Goal: Information Seeking & Learning: Check status

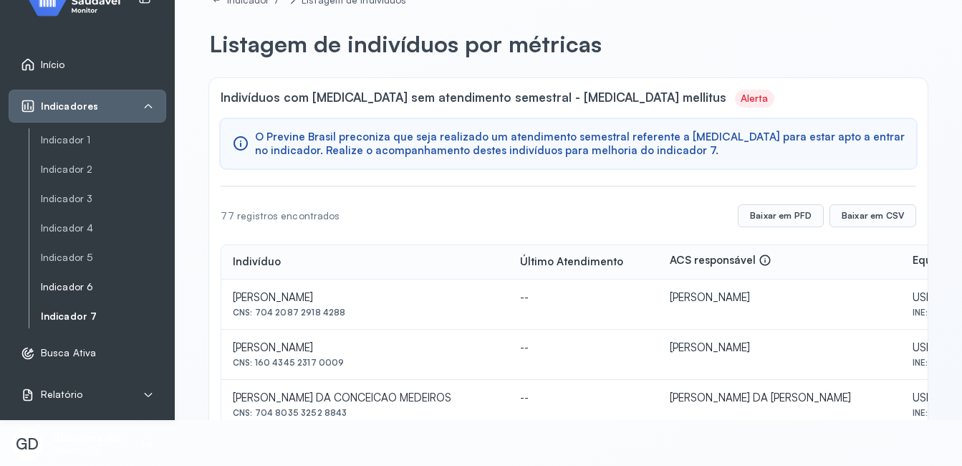
click at [64, 286] on link "Indicador 6" at bounding box center [103, 287] width 125 height 12
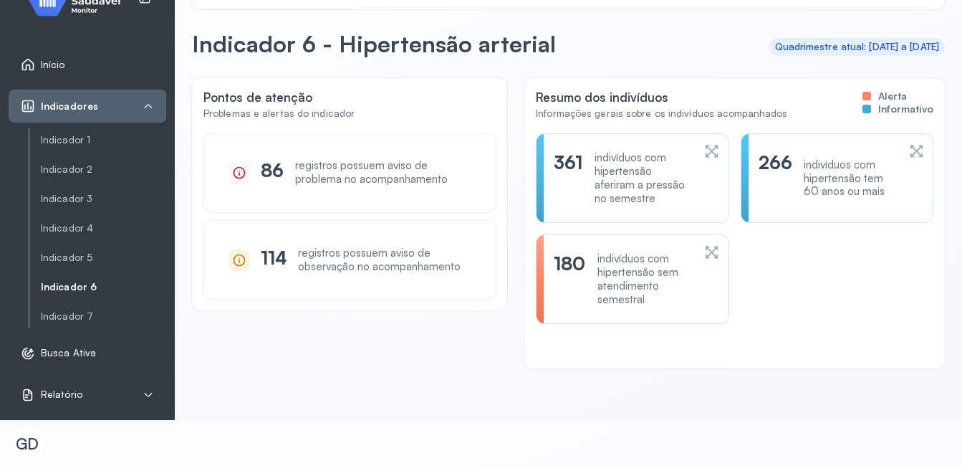
click at [619, 262] on div "indivíduos com hipertensão sem atendimento semestral" at bounding box center [646, 279] width 96 height 54
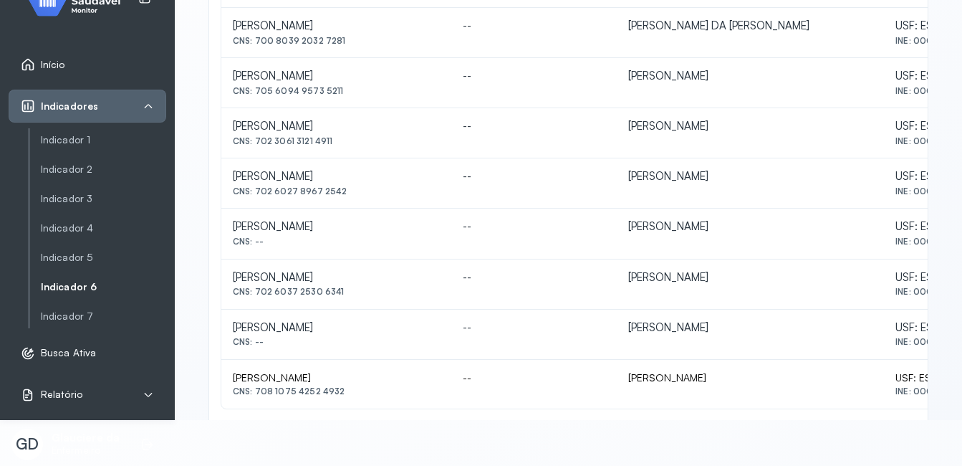
scroll to position [697, 0]
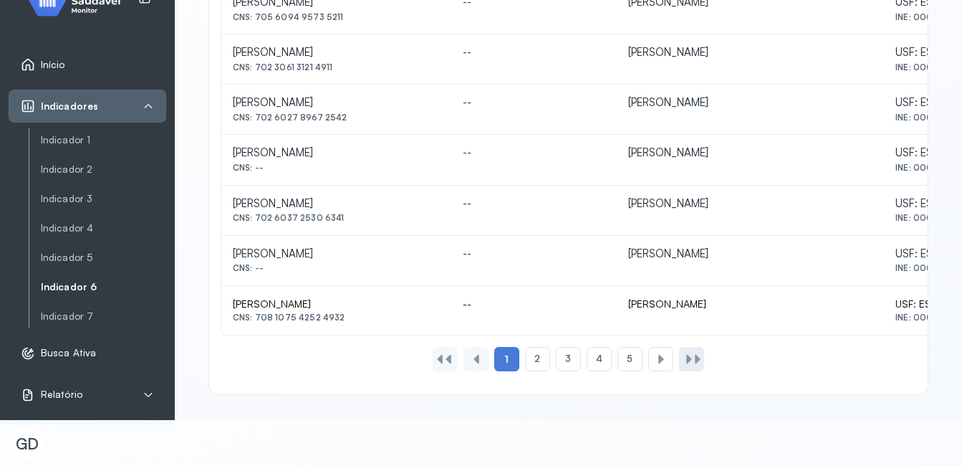
click at [684, 358] on div at bounding box center [689, 358] width 11 height 11
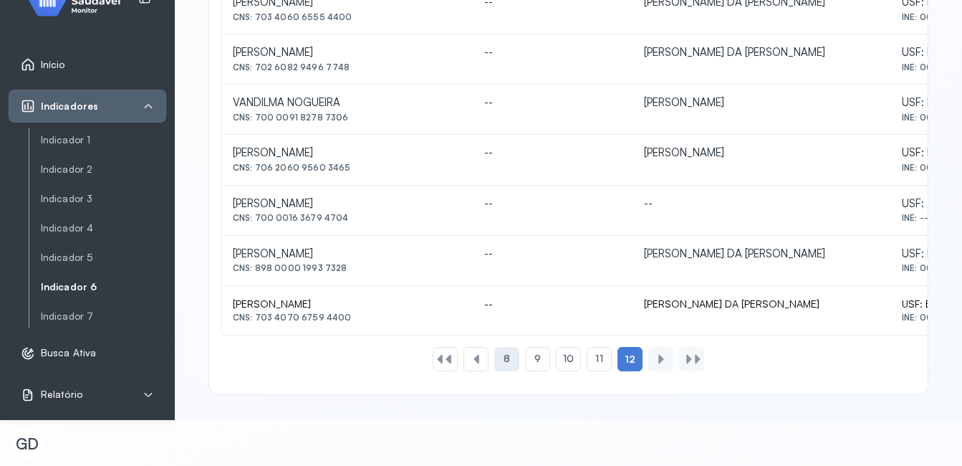
click at [504, 353] on span "8" at bounding box center [507, 359] width 6 height 12
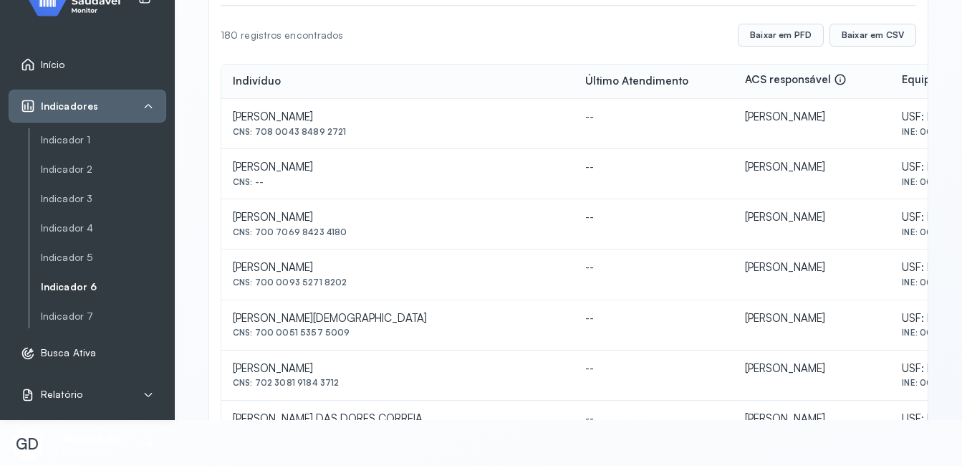
scroll to position [180, 0]
click at [776, 28] on button "Baixar em PFD" at bounding box center [781, 35] width 86 height 23
click at [63, 323] on link "Indicador 7" at bounding box center [103, 316] width 125 height 18
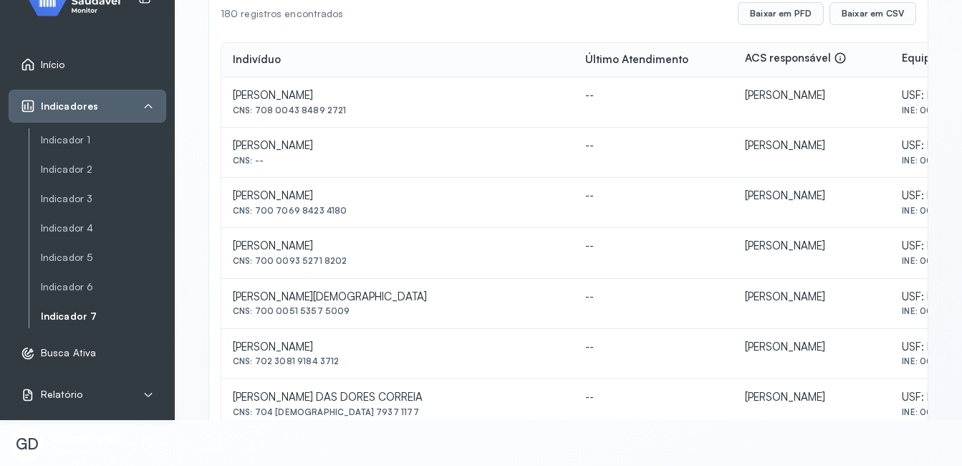
scroll to position [0, 0]
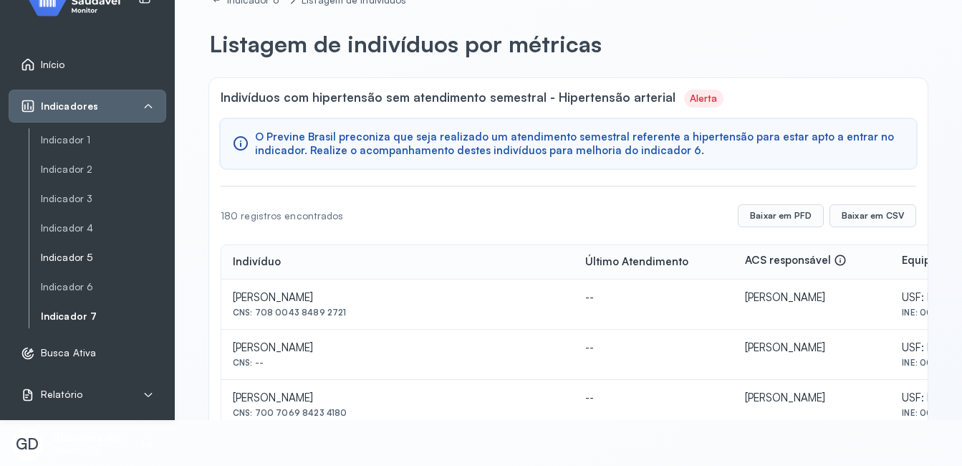
click at [72, 252] on link "Indicador 5" at bounding box center [103, 257] width 125 height 12
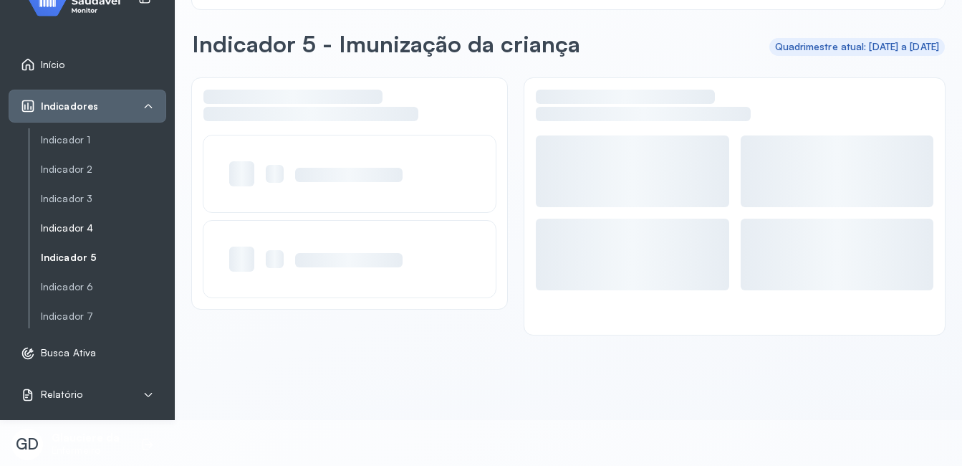
click at [80, 228] on link "Indicador 4" at bounding box center [103, 228] width 125 height 12
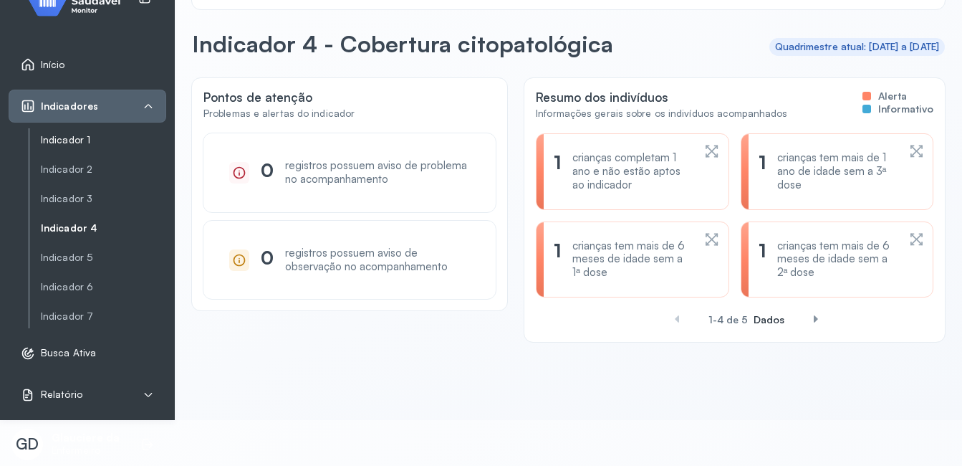
click at [84, 145] on link "Indicador 1" at bounding box center [103, 140] width 125 height 12
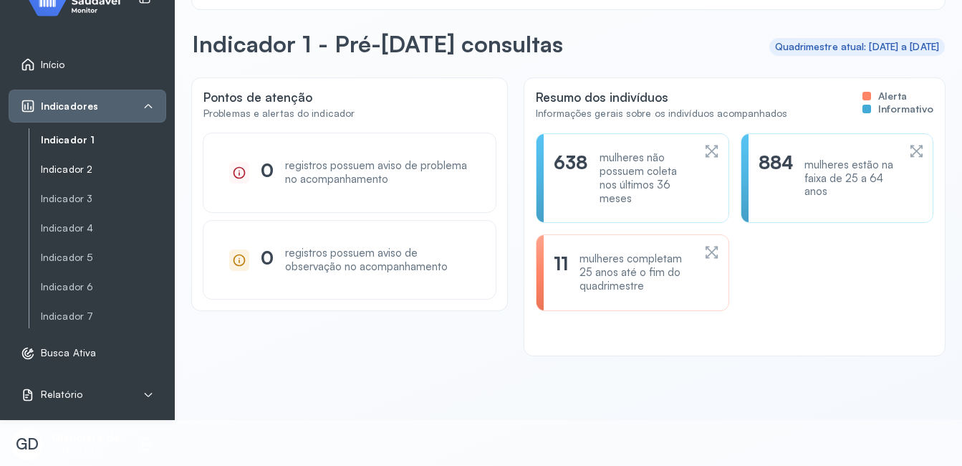
click at [72, 171] on link "Indicador 2" at bounding box center [103, 169] width 125 height 12
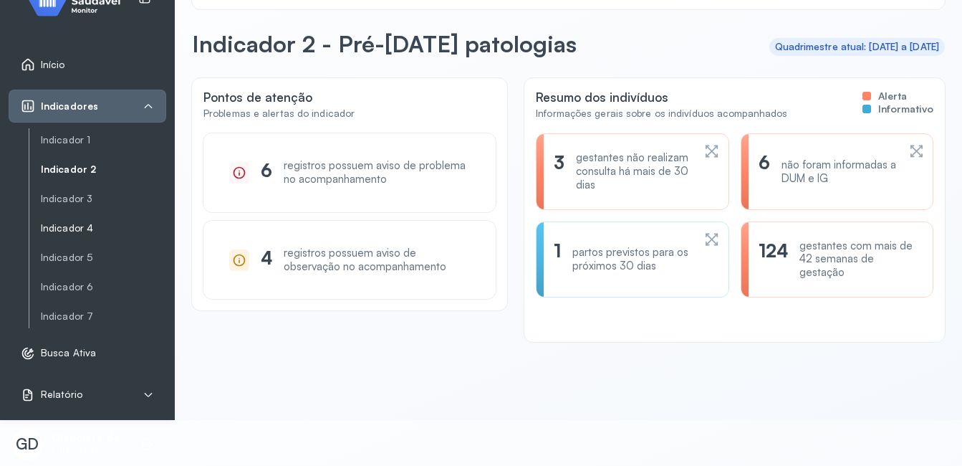
click at [55, 249] on link "Indicador 4" at bounding box center [103, 258] width 125 height 18
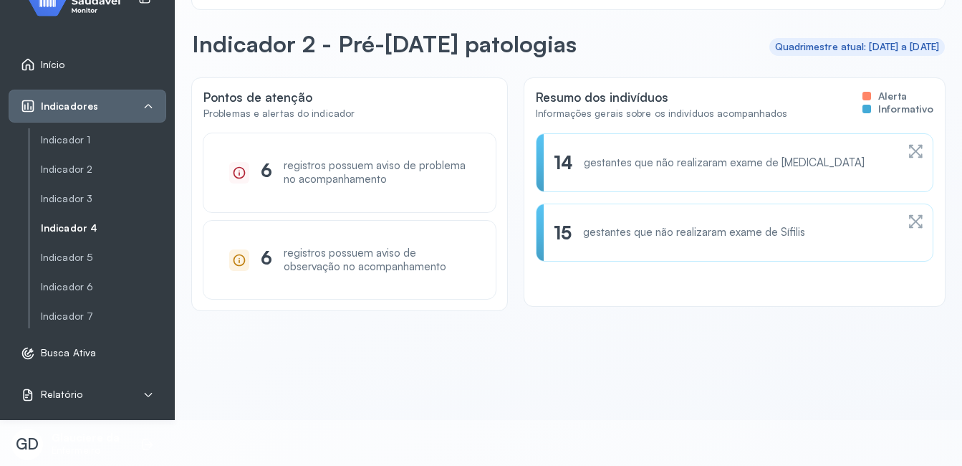
click at [57, 208] on div "Indicador 1 Indicador 2 Indicador 3 Indicador 4 Indicador 5 Indicador 6 Indicad…" at bounding box center [98, 227] width 138 height 199
click at [67, 194] on link "Indicador 3" at bounding box center [103, 199] width 125 height 12
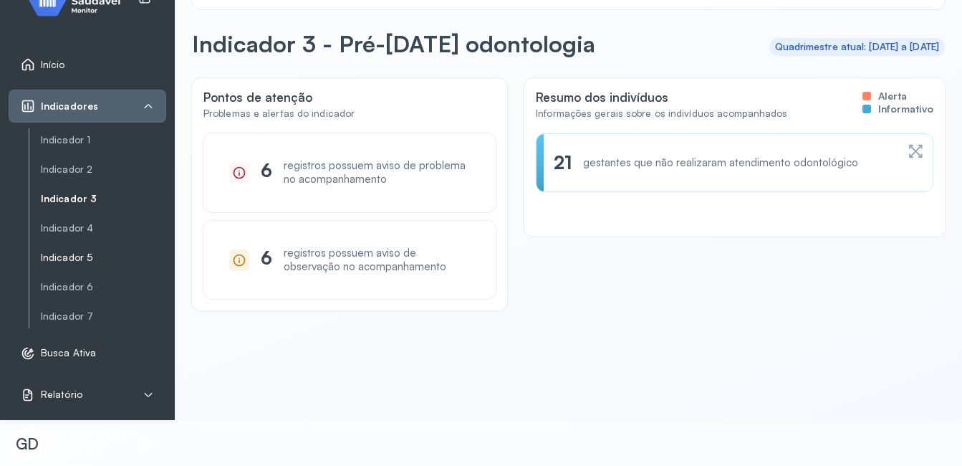
click at [62, 278] on link "Indicador 5" at bounding box center [103, 287] width 125 height 18
click at [67, 262] on link "Indicador 5" at bounding box center [103, 257] width 125 height 12
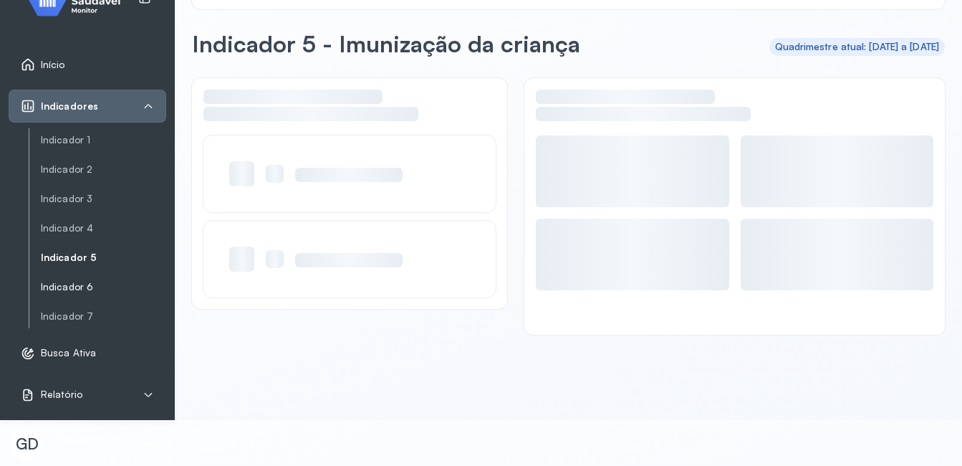
click at [63, 284] on link "Indicador 6" at bounding box center [103, 287] width 125 height 12
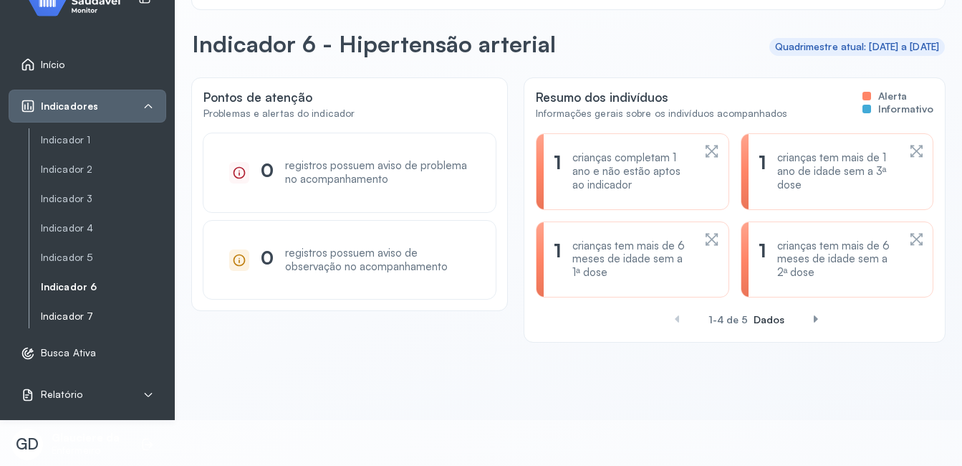
click at [58, 316] on link "Indicador 7" at bounding box center [103, 316] width 125 height 12
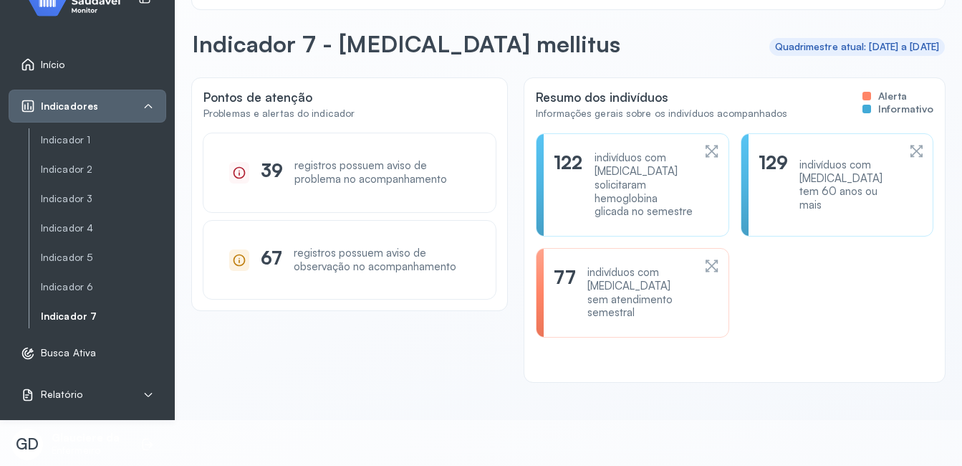
click at [593, 276] on div "indivíduos com [MEDICAL_DATA] sem atendimento semestral" at bounding box center [640, 293] width 105 height 54
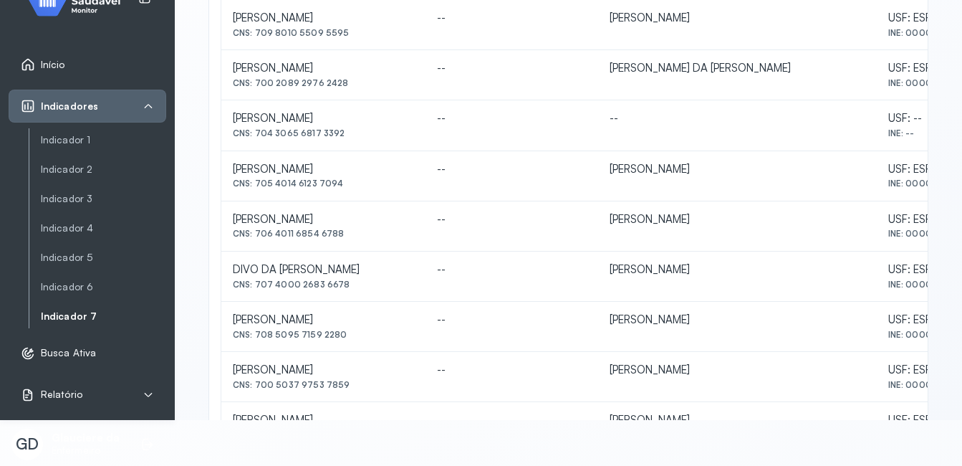
scroll to position [330, 0]
click at [561, 338] on td "--" at bounding box center [512, 326] width 172 height 50
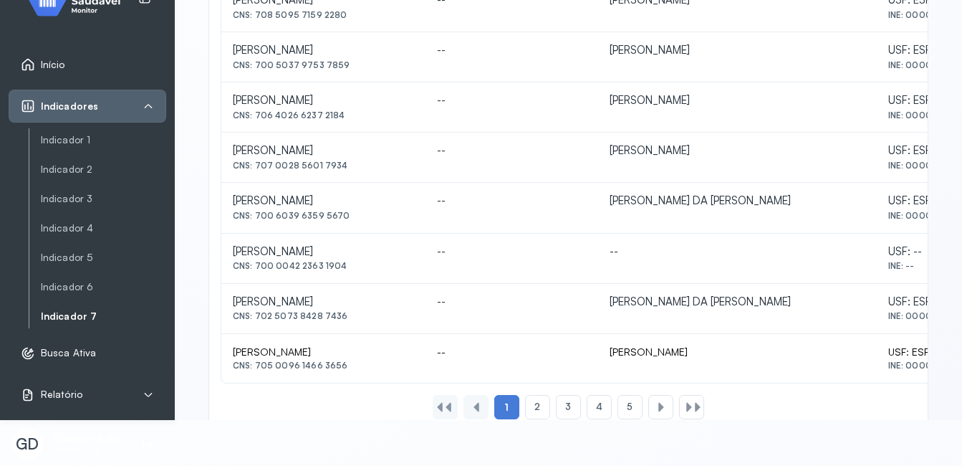
scroll to position [651, 0]
click at [661, 401] on div at bounding box center [661, 405] width 11 height 11
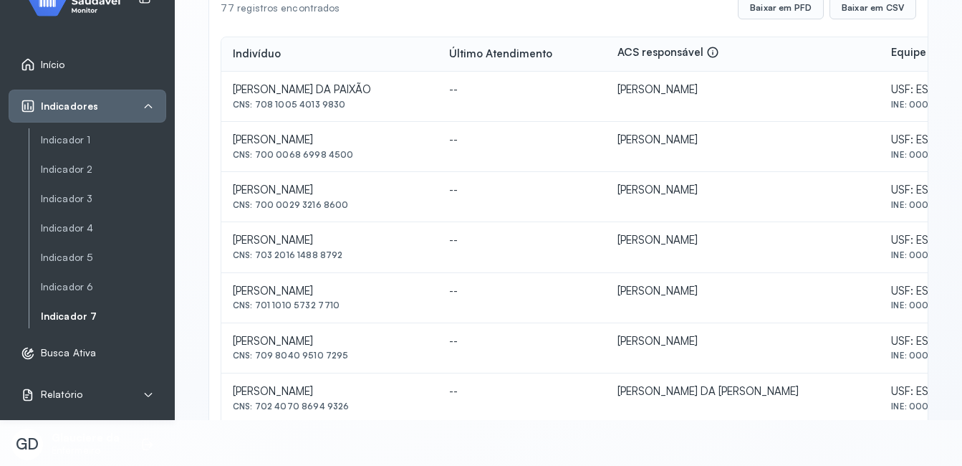
scroll to position [207, 0]
click at [77, 282] on link "Indicador 6" at bounding box center [103, 287] width 125 height 12
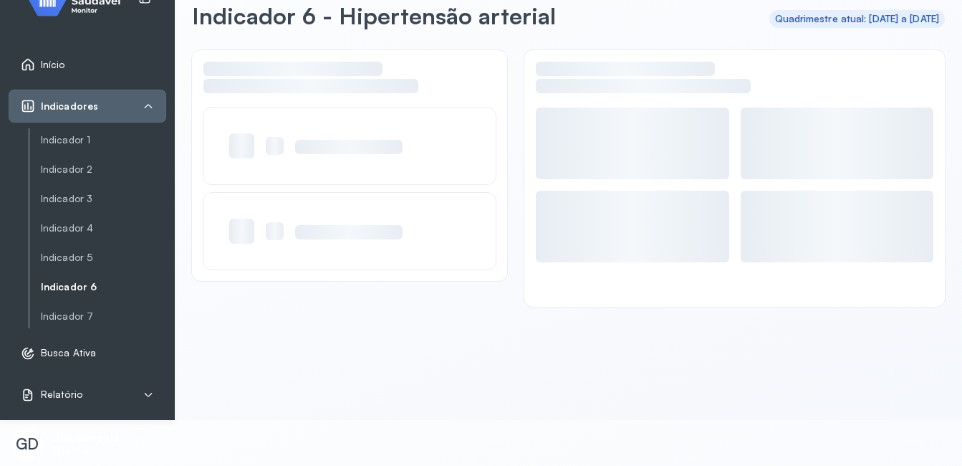
scroll to position [28, 0]
click at [68, 315] on link "Indicador 7" at bounding box center [103, 316] width 125 height 12
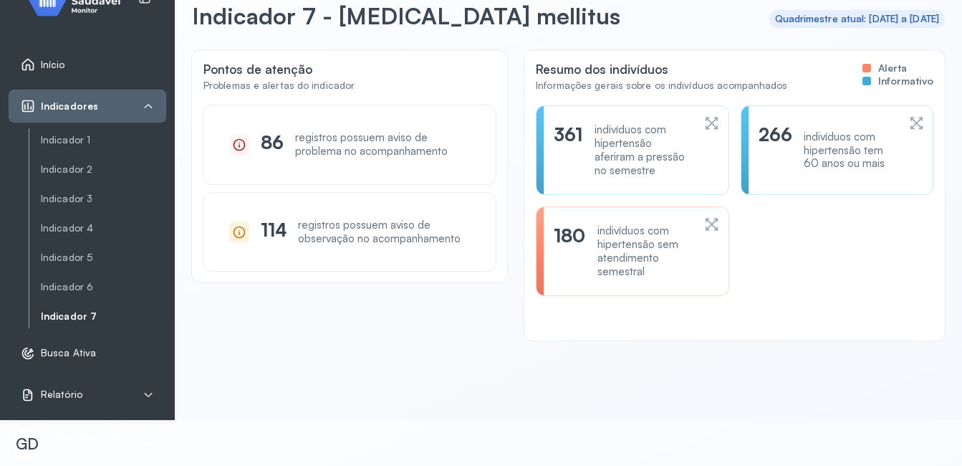
click at [638, 251] on div "indivíduos com hipertensão sem atendimento semestral" at bounding box center [646, 251] width 96 height 54
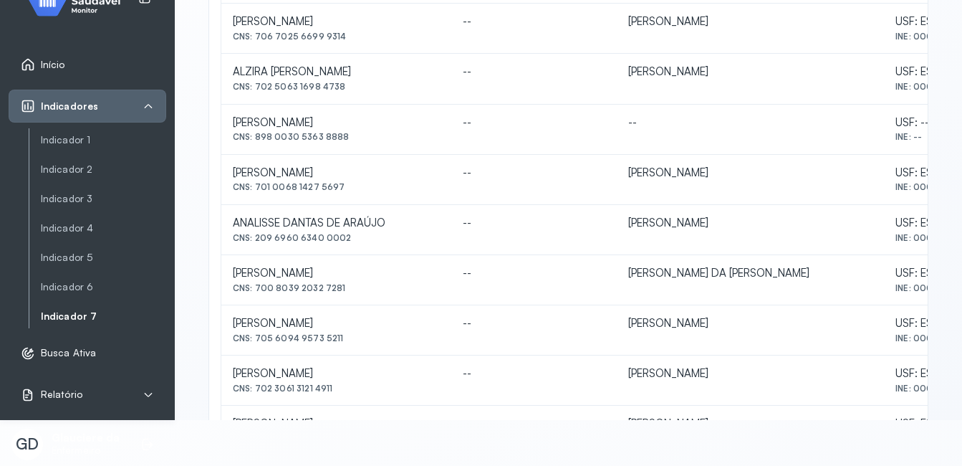
scroll to position [697, 0]
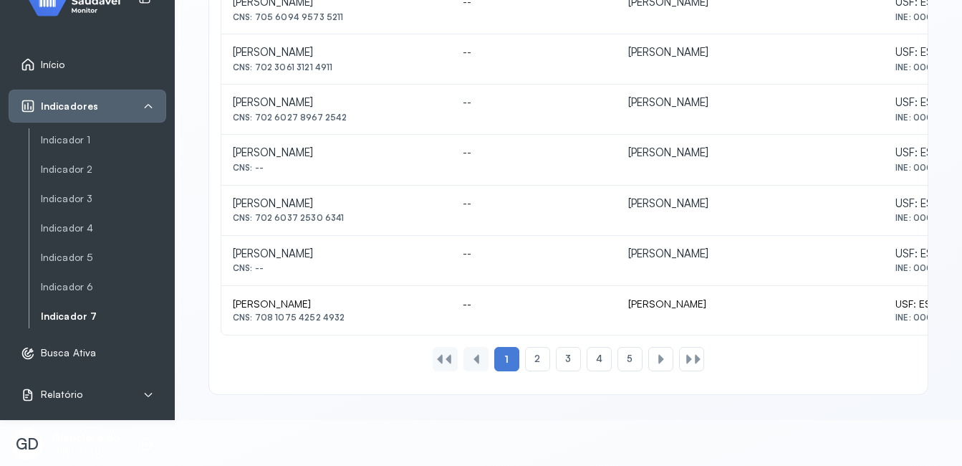
click at [684, 359] on div at bounding box center [689, 358] width 11 height 11
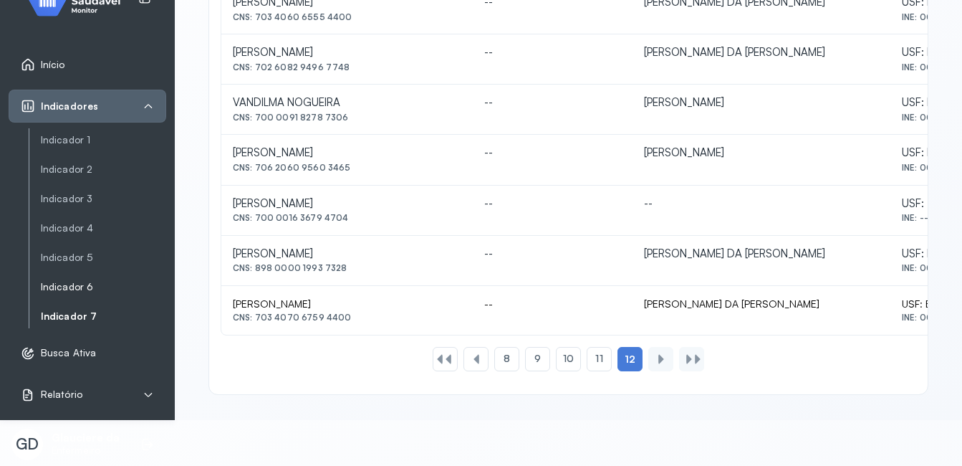
click at [88, 284] on link "Indicador 6" at bounding box center [103, 287] width 125 height 12
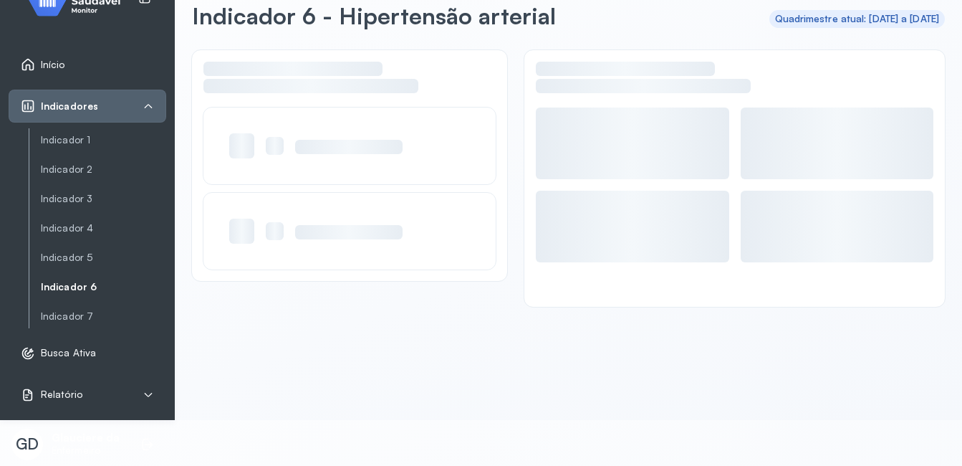
scroll to position [28, 0]
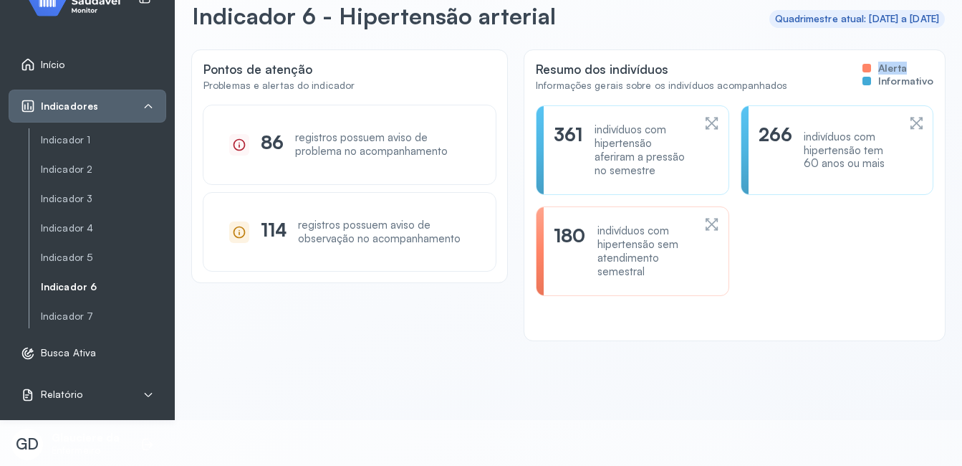
drag, startPoint x: 861, startPoint y: 65, endPoint x: 861, endPoint y: 80, distance: 15.0
click at [863, 80] on div "Alerta Informativo" at bounding box center [898, 81] width 71 height 13
click at [863, 80] on div at bounding box center [867, 81] width 9 height 9
click at [618, 140] on div "indivíduos com hipertensão aferiram a pressão no semestre" at bounding box center [644, 150] width 99 height 54
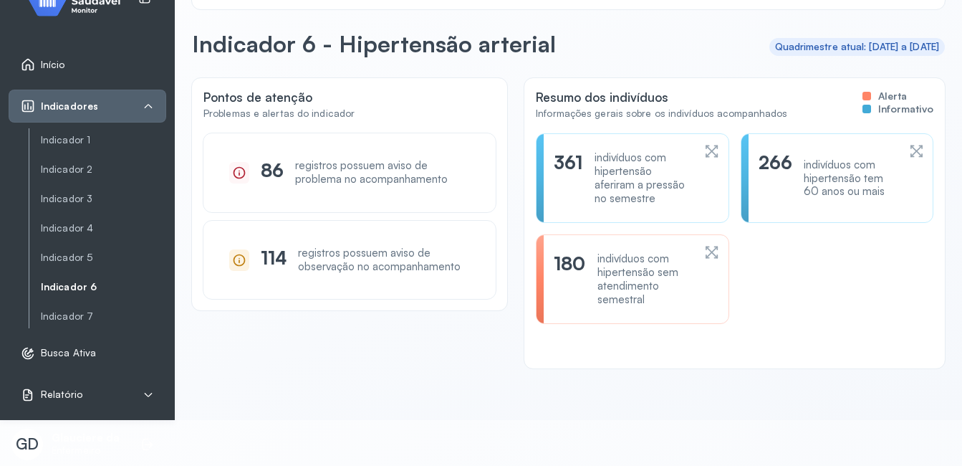
click at [63, 393] on span "Relatório" at bounding box center [62, 394] width 42 height 12
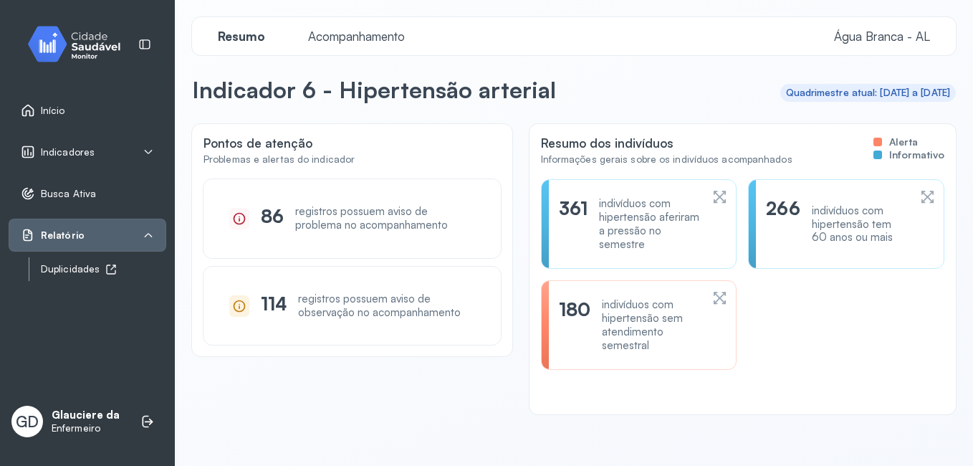
click at [97, 262] on link "Duplicidades" at bounding box center [103, 269] width 125 height 18
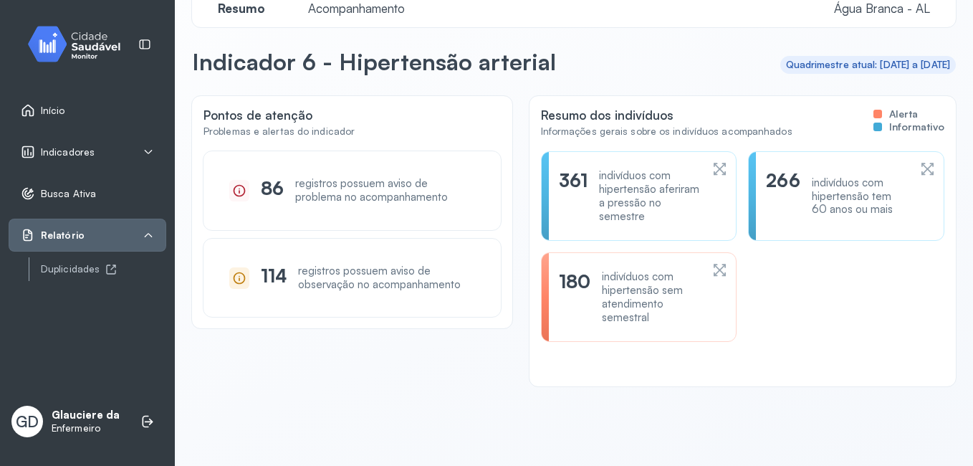
click at [83, 186] on div "Busca Ativa" at bounding box center [58, 193] width 75 height 14
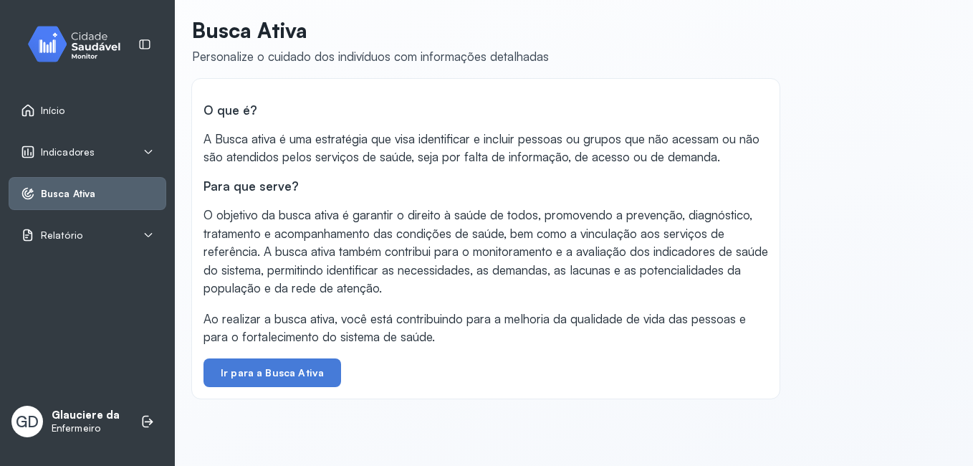
click at [80, 138] on div "Indicadores" at bounding box center [88, 151] width 158 height 33
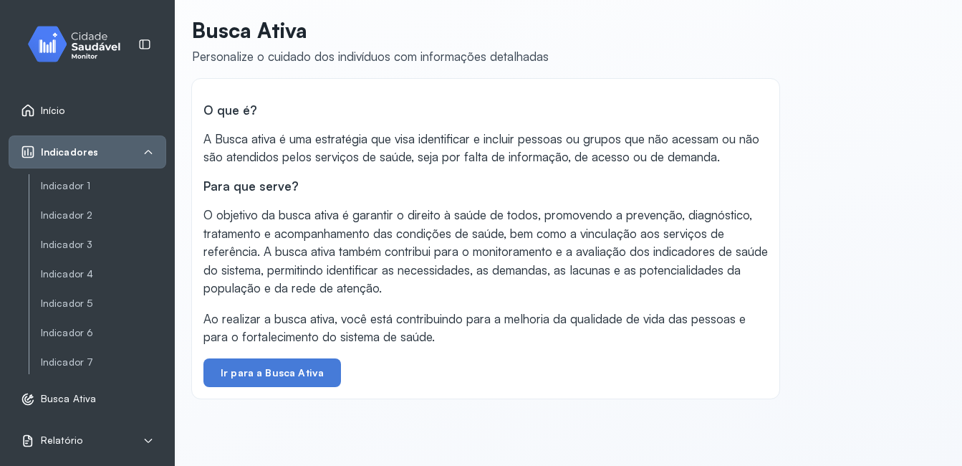
click at [44, 105] on span "Início" at bounding box center [53, 111] width 24 height 12
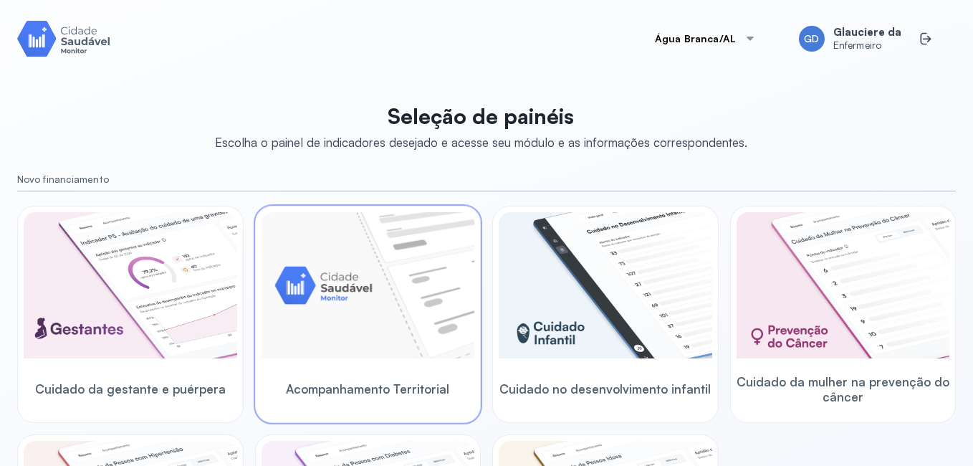
click at [309, 327] on img at bounding box center [369, 285] width 214 height 146
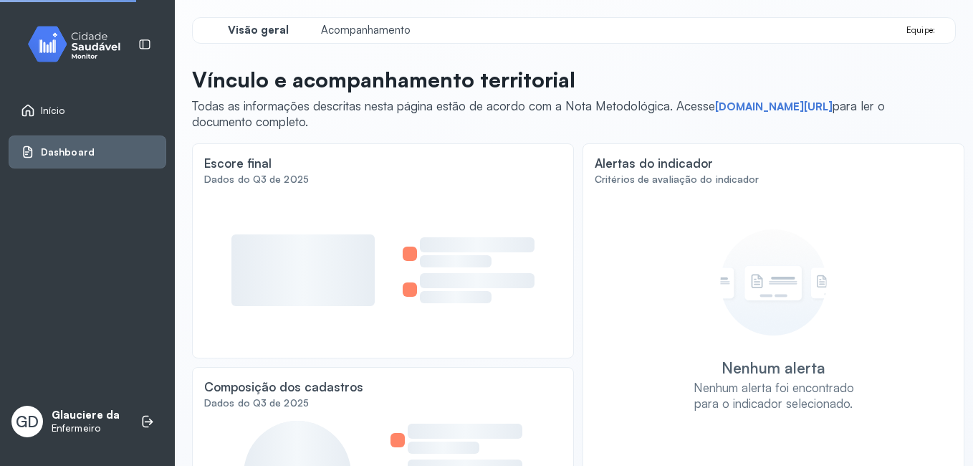
click at [309, 327] on div at bounding box center [383, 270] width 358 height 152
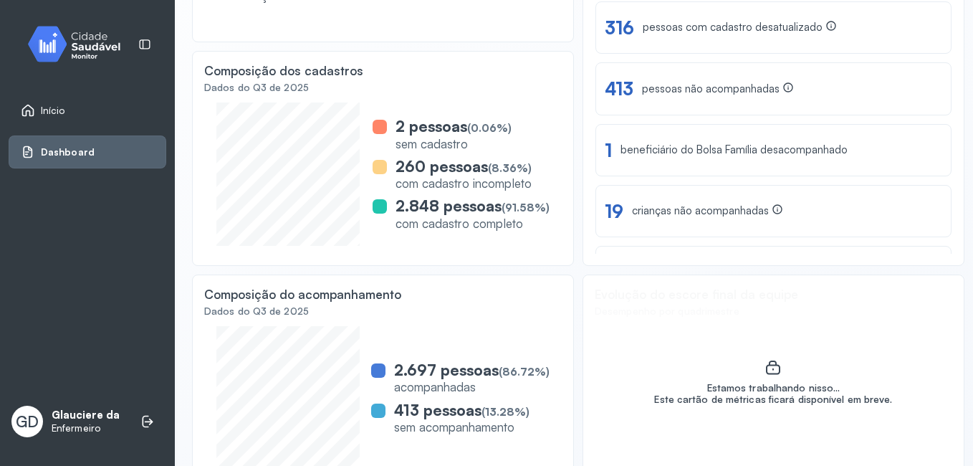
scroll to position [350, 0]
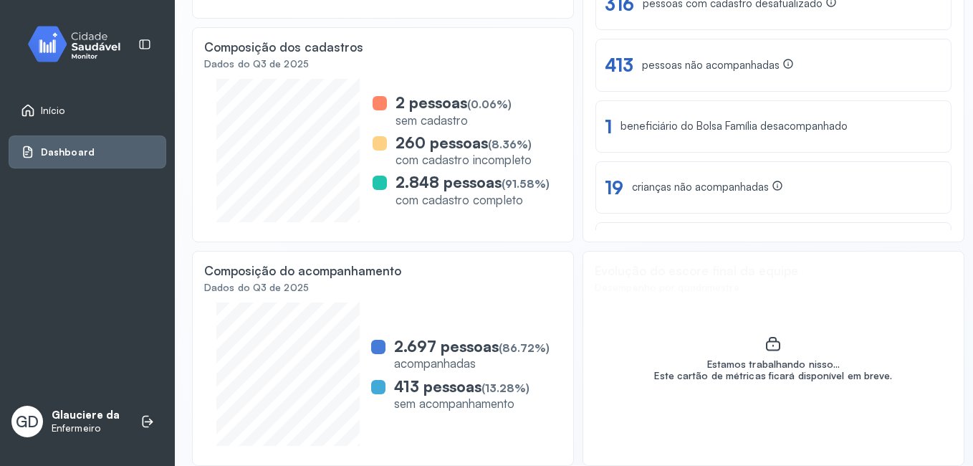
click at [38, 107] on div "Início" at bounding box center [43, 110] width 44 height 14
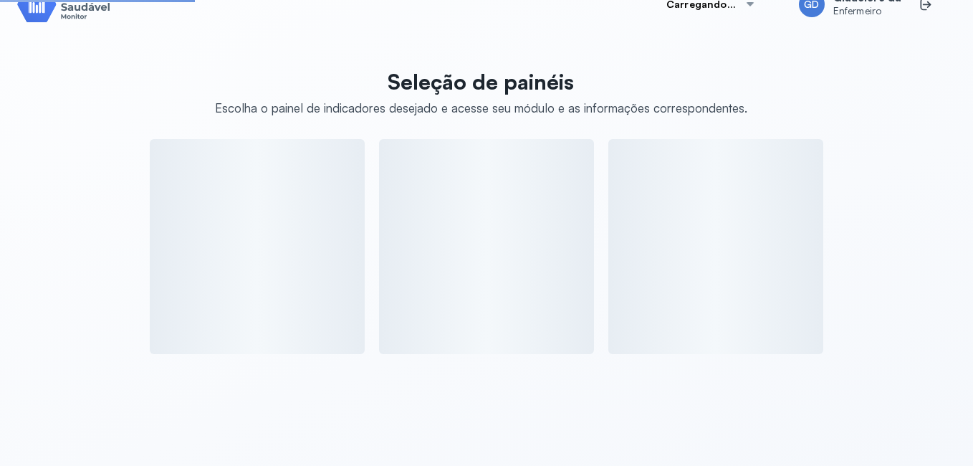
scroll to position [350, 0]
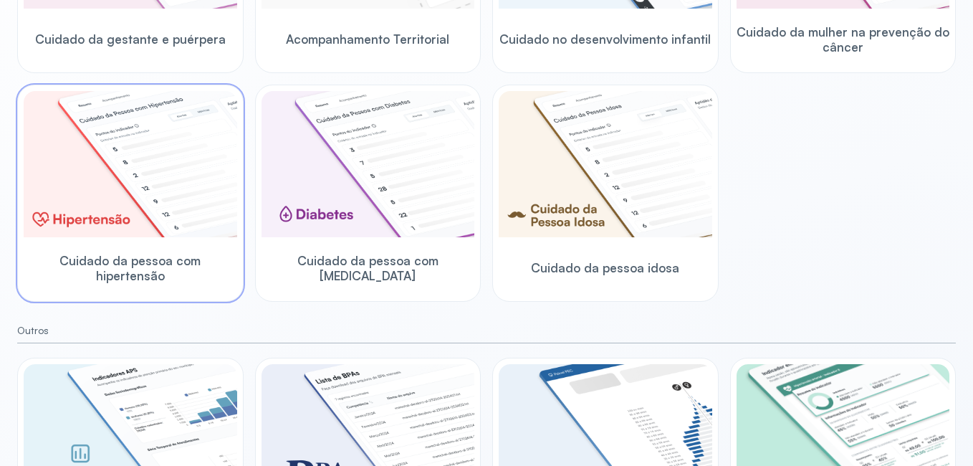
click at [145, 183] on img at bounding box center [131, 164] width 214 height 146
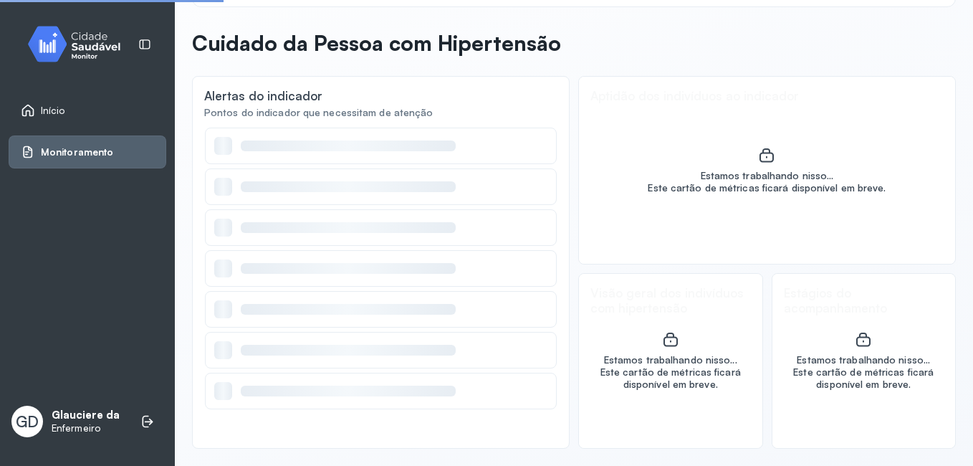
scroll to position [49, 0]
click at [145, 183] on div "Início Monitoramento GD Glauciere da Enfermeiro" at bounding box center [87, 233] width 175 height 466
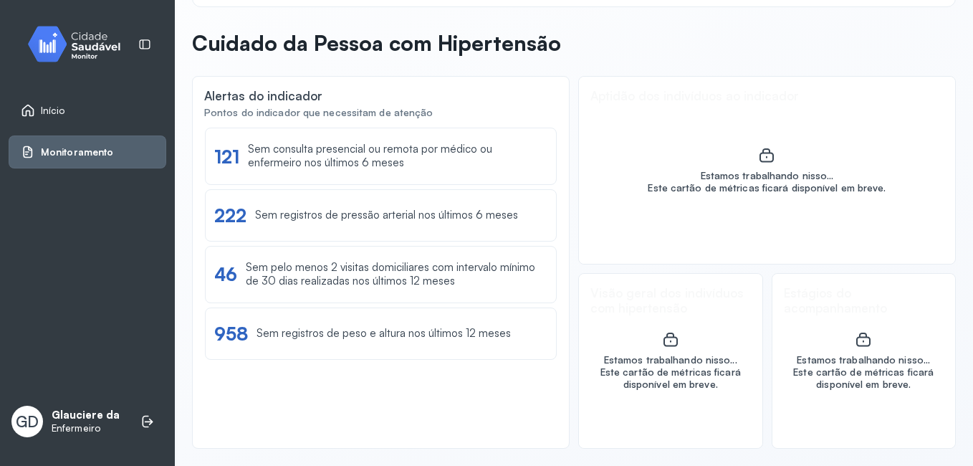
click at [145, 183] on div "Início Monitoramento GD Glauciere da Enfermeiro" at bounding box center [87, 233] width 175 height 466
click at [46, 105] on span "Início" at bounding box center [53, 111] width 24 height 12
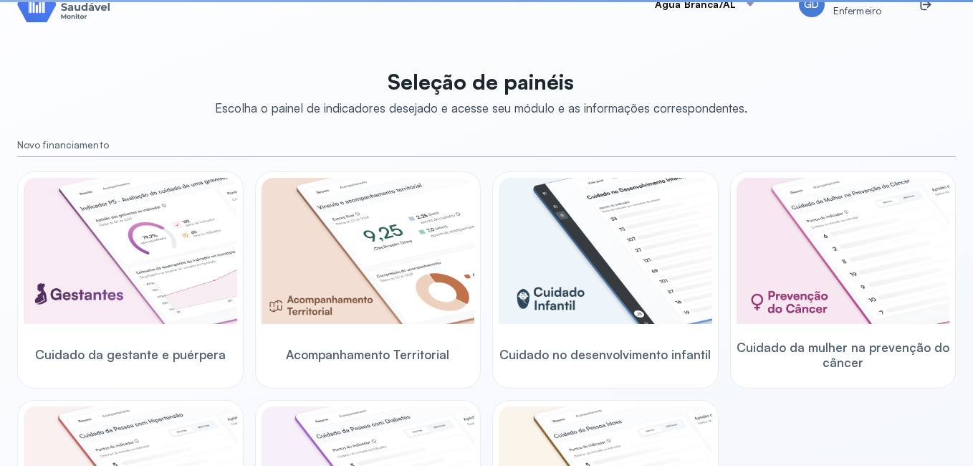
scroll to position [350, 0]
